Goal: Information Seeking & Learning: Learn about a topic

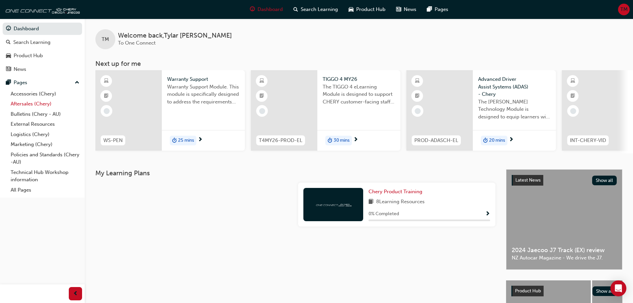
click at [40, 104] on link "Aftersales (Chery)" at bounding box center [45, 104] width 74 height 10
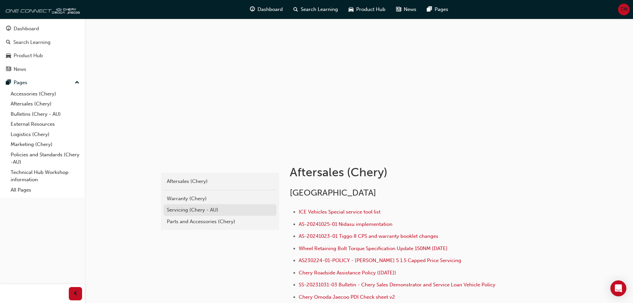
click at [200, 211] on div "Servicing (Chery - AU)" at bounding box center [220, 210] width 106 height 8
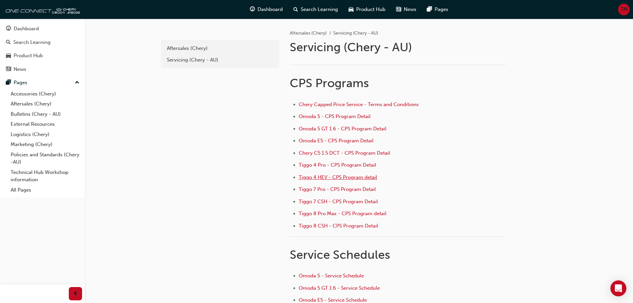
click at [343, 177] on span "Tiggo 4 HEV - CPS Program detail" at bounding box center [338, 177] width 78 height 6
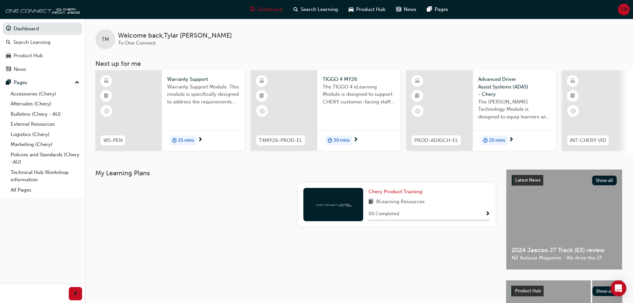
click at [619, 13] on div "TM" at bounding box center [624, 10] width 12 height 12
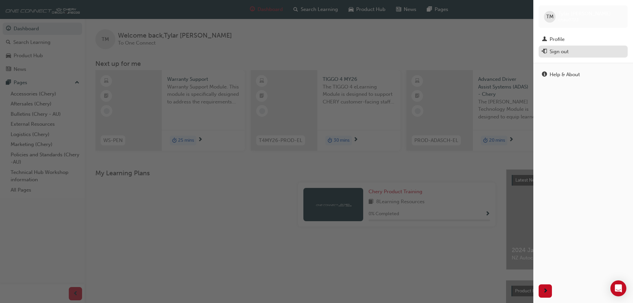
click at [558, 50] on div "Sign out" at bounding box center [558, 52] width 19 height 8
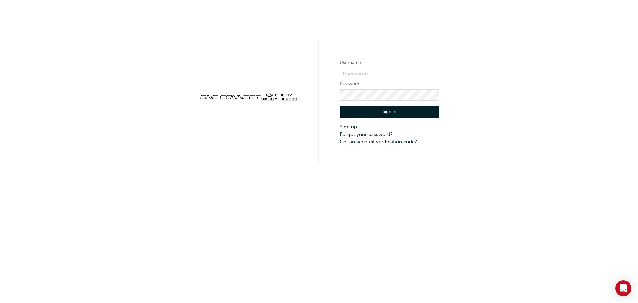
type input "CHAU0723"
drag, startPoint x: 376, startPoint y: 74, endPoint x: 321, endPoint y: 74, distance: 54.5
click at [321, 74] on div "Username CHAU0723 Password Sign In Sign up Forgot your password? Got an account…" at bounding box center [319, 81] width 638 height 163
click at [322, 94] on div "Username CHAU0723 Password Sign In Sign up Forgot your password? Got an account…" at bounding box center [319, 81] width 638 height 163
drag, startPoint x: 372, startPoint y: 112, endPoint x: 430, endPoint y: 95, distance: 60.9
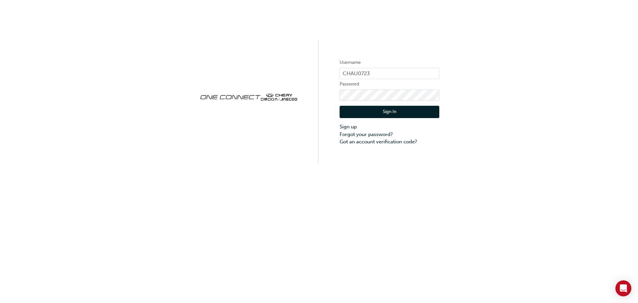
click at [372, 112] on button "Sign In" at bounding box center [389, 112] width 100 height 13
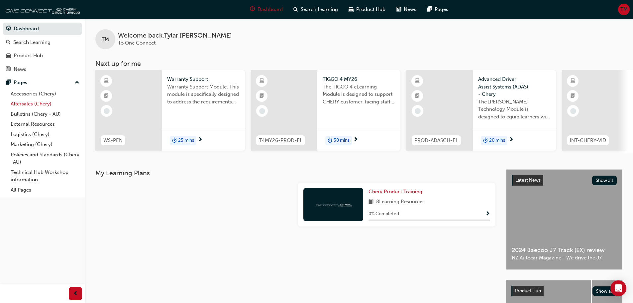
click at [42, 105] on link "Aftersales (Chery)" at bounding box center [45, 104] width 74 height 10
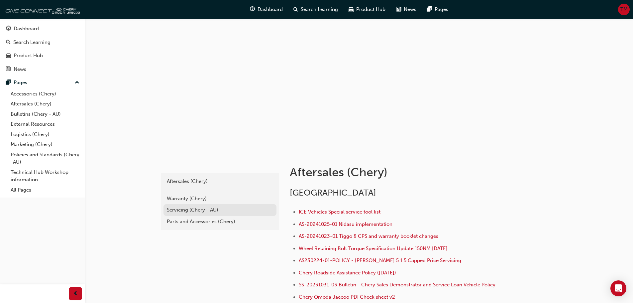
click at [211, 211] on div "Servicing (Chery - AU)" at bounding box center [220, 210] width 106 height 8
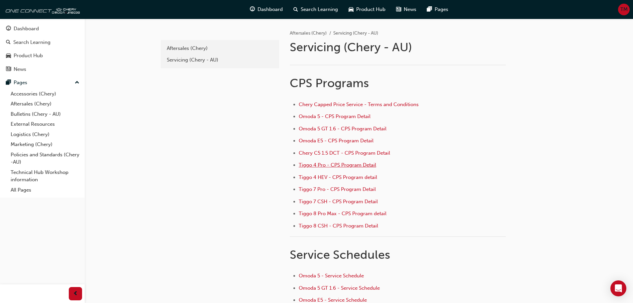
click at [335, 166] on span "Tiggo 4 Pro - CPS Program Detail" at bounding box center [337, 165] width 77 height 6
click at [305, 118] on span "Omoda 5 - CPS Program Detail" at bounding box center [335, 116] width 72 height 6
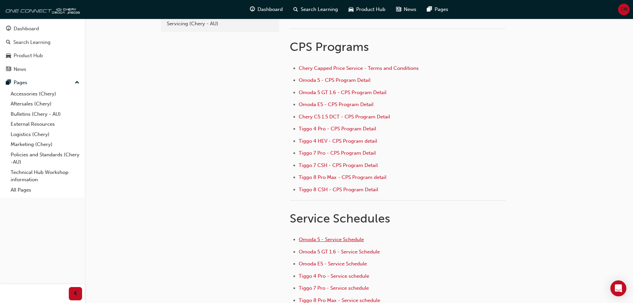
scroll to position [4, 0]
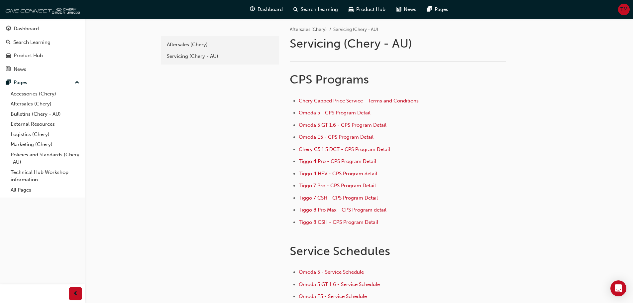
click at [333, 101] on span "Chery Capped Price Service - Terms and Conditions" at bounding box center [359, 101] width 120 height 6
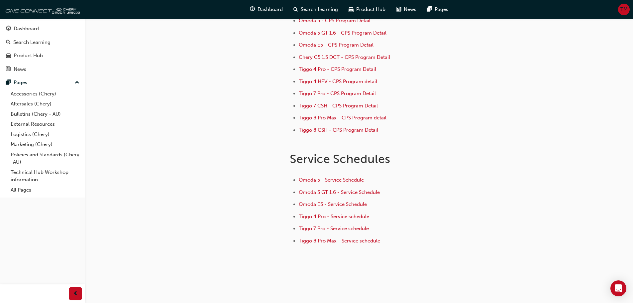
scroll to position [100, 0]
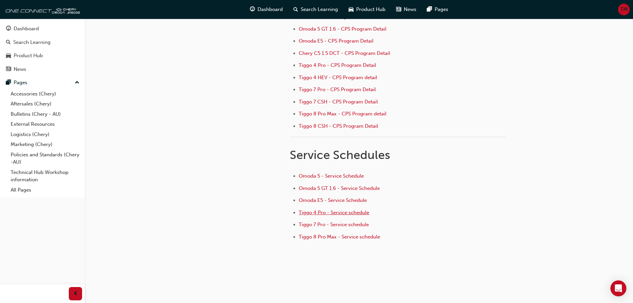
click at [342, 214] on span "Tiggo 4 Pro - Service schedule" at bounding box center [334, 212] width 70 height 6
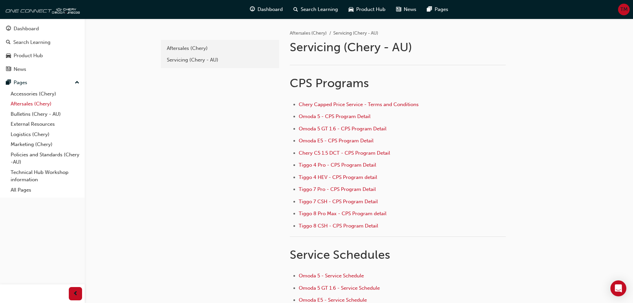
click at [32, 103] on link "Aftersales (Chery)" at bounding box center [45, 104] width 74 height 10
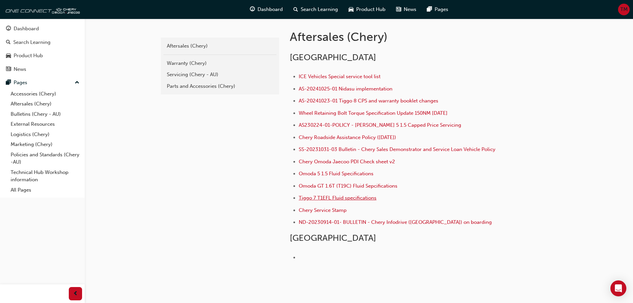
scroll to position [133, 0]
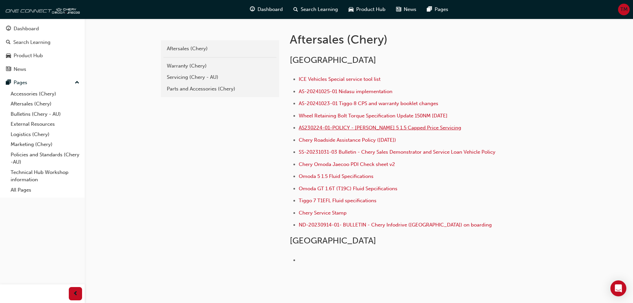
click at [443, 127] on span "AS230224-01-POLICY - [PERSON_NAME] 5 1.5 Capped Price Servicing" at bounding box center [380, 128] width 162 height 6
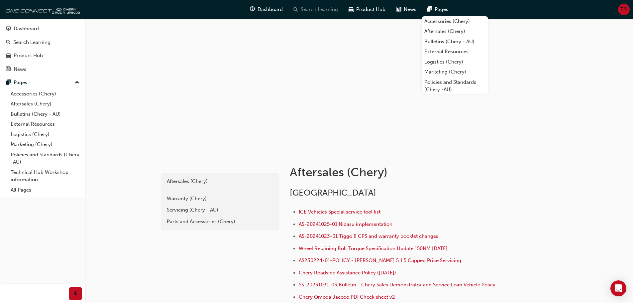
click at [324, 10] on span "Search Learning" at bounding box center [319, 10] width 37 height 8
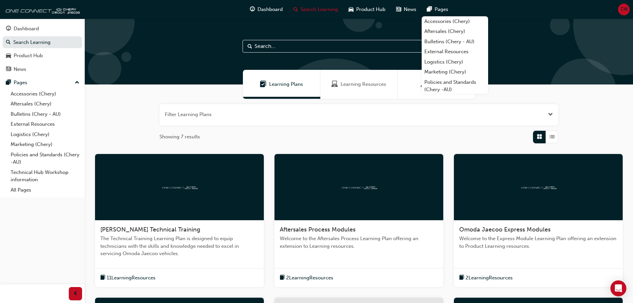
click at [300, 48] on input "text" at bounding box center [358, 46] width 232 height 13
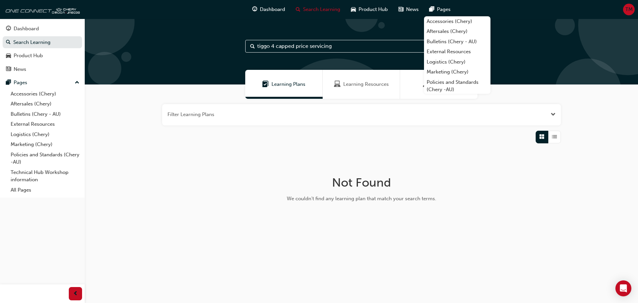
drag, startPoint x: 340, startPoint y: 43, endPoint x: 274, endPoint y: 49, distance: 66.1
click at [274, 49] on input "tiggo 4 capped price servicing" at bounding box center [361, 46] width 232 height 13
type input "tiggo 4"
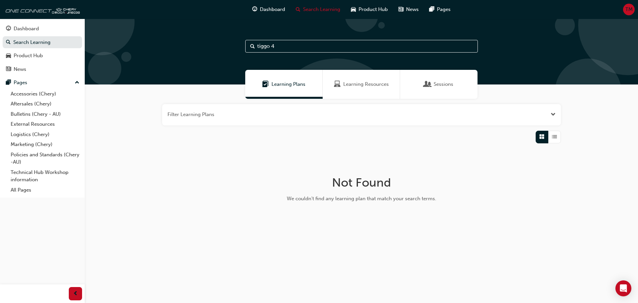
click at [551, 79] on div "Learning Plans Learning Resources Sessions" at bounding box center [361, 84] width 553 height 29
click at [296, 92] on div "Learning Plans" at bounding box center [283, 84] width 77 height 29
click at [48, 125] on link "External Resources" at bounding box center [45, 124] width 74 height 10
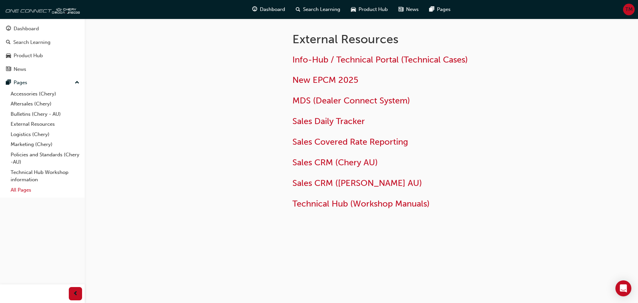
click at [22, 187] on link "All Pages" at bounding box center [45, 190] width 74 height 10
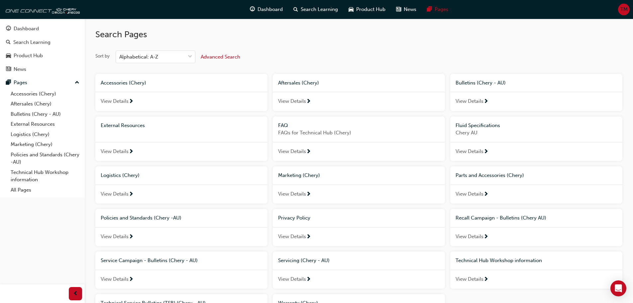
click at [300, 100] on span "View Details" at bounding box center [292, 101] width 28 height 8
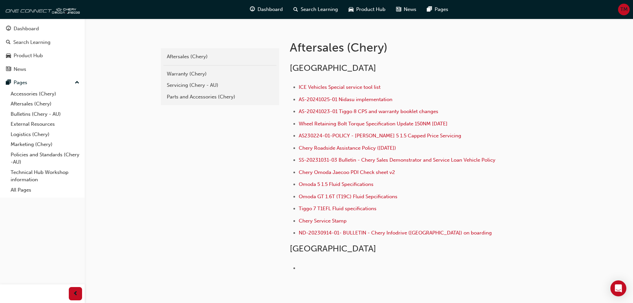
scroll to position [133, 0]
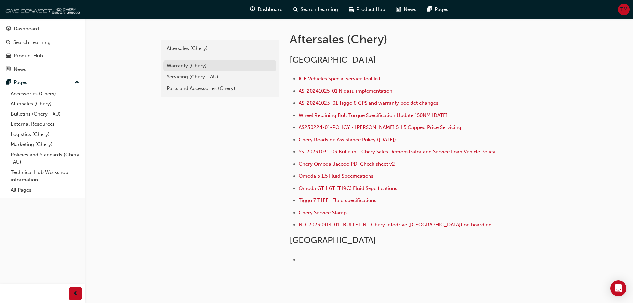
click at [184, 62] on div "Warranty (Chery)" at bounding box center [220, 66] width 106 height 8
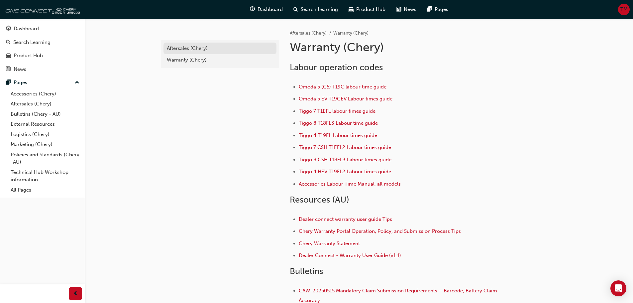
click at [189, 45] on div "Aftersales (Chery)" at bounding box center [220, 49] width 106 height 8
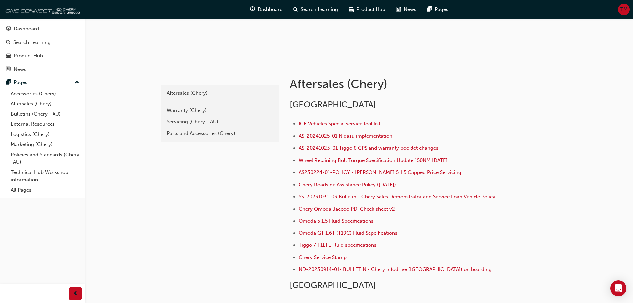
scroll to position [100, 0]
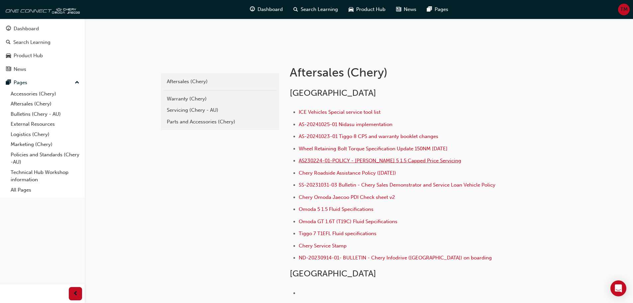
click at [414, 160] on span "AS230224-01-POLICY - [PERSON_NAME] 5 1.5 Capped Price Servicing" at bounding box center [380, 160] width 162 height 6
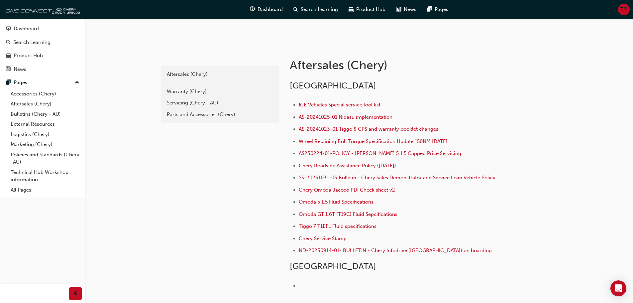
scroll to position [99, 0]
